Goal: Task Accomplishment & Management: Manage account settings

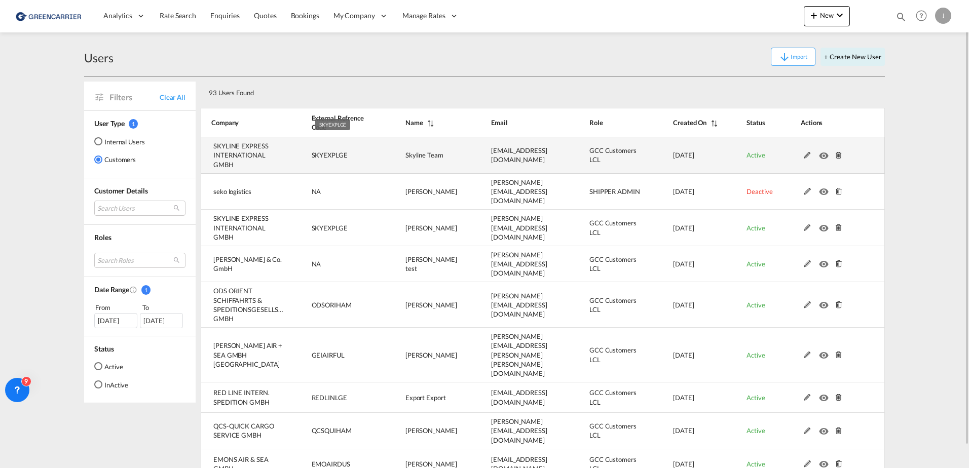
click at [352, 148] on td "SKYEXPLGE" at bounding box center [333, 155] width 94 height 36
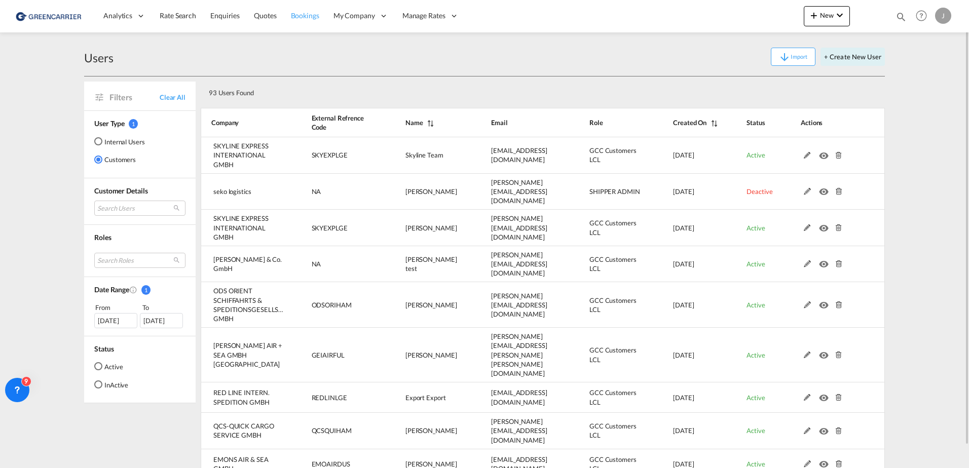
click at [302, 15] on span "Bookings" at bounding box center [305, 15] width 28 height 9
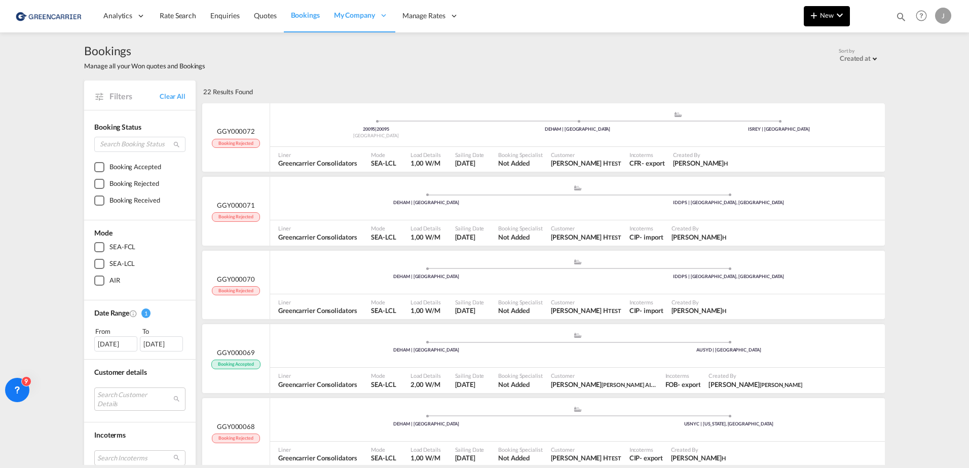
click at [827, 16] on span "New" at bounding box center [827, 15] width 38 height 8
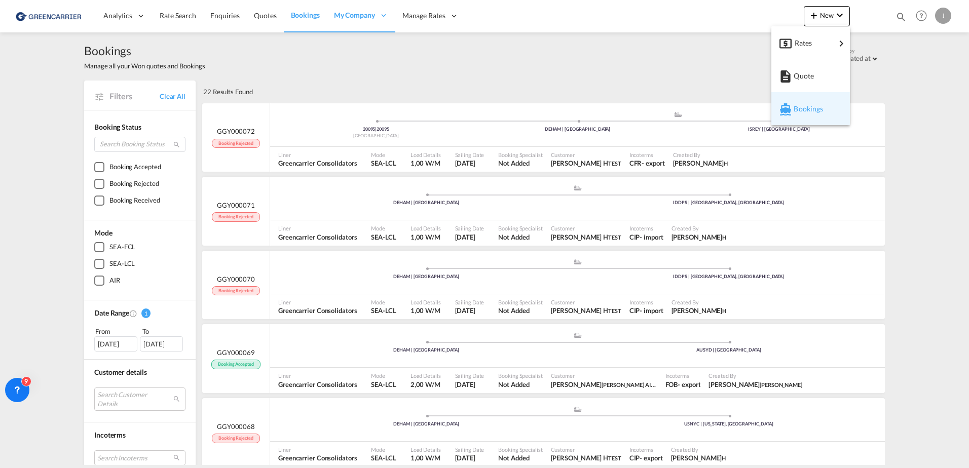
click at [803, 111] on span "Bookings" at bounding box center [799, 109] width 11 height 20
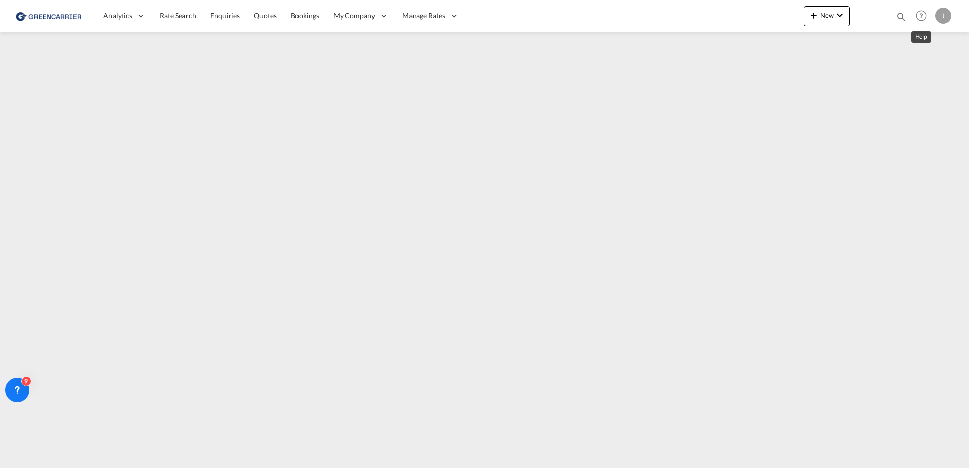
click at [937, 16] on div "J" at bounding box center [943, 16] width 16 height 16
click at [923, 46] on button "My Profile" at bounding box center [932, 44] width 66 height 20
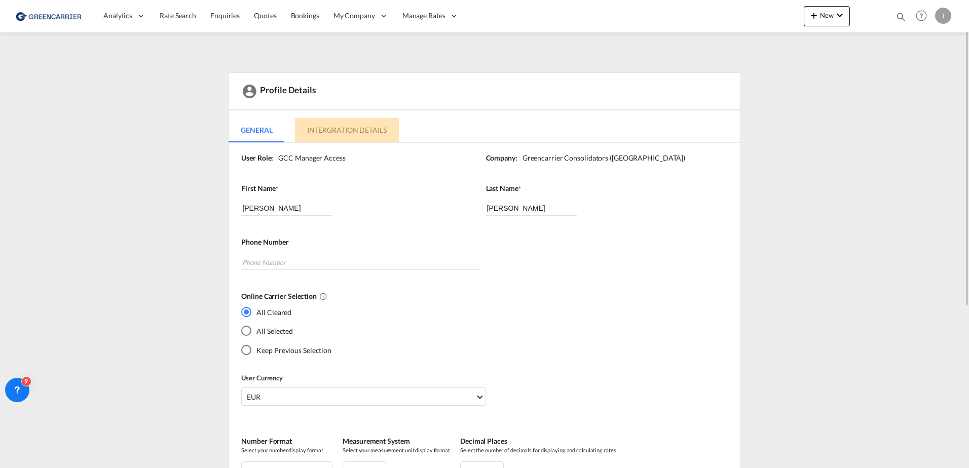
click at [323, 123] on md-tab-item "Intergration Details" at bounding box center [347, 130] width 104 height 24
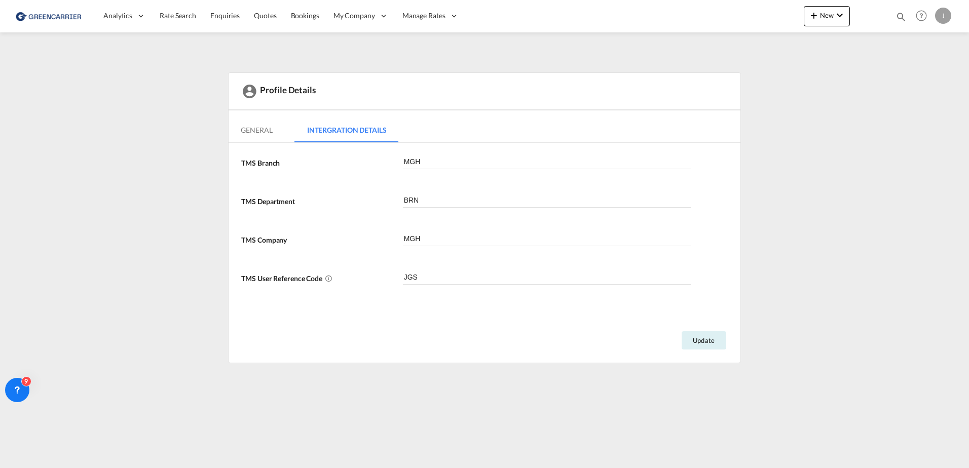
click at [251, 127] on md-tab-item "General" at bounding box center [257, 130] width 56 height 24
